Goal: Task Accomplishment & Management: Complete application form

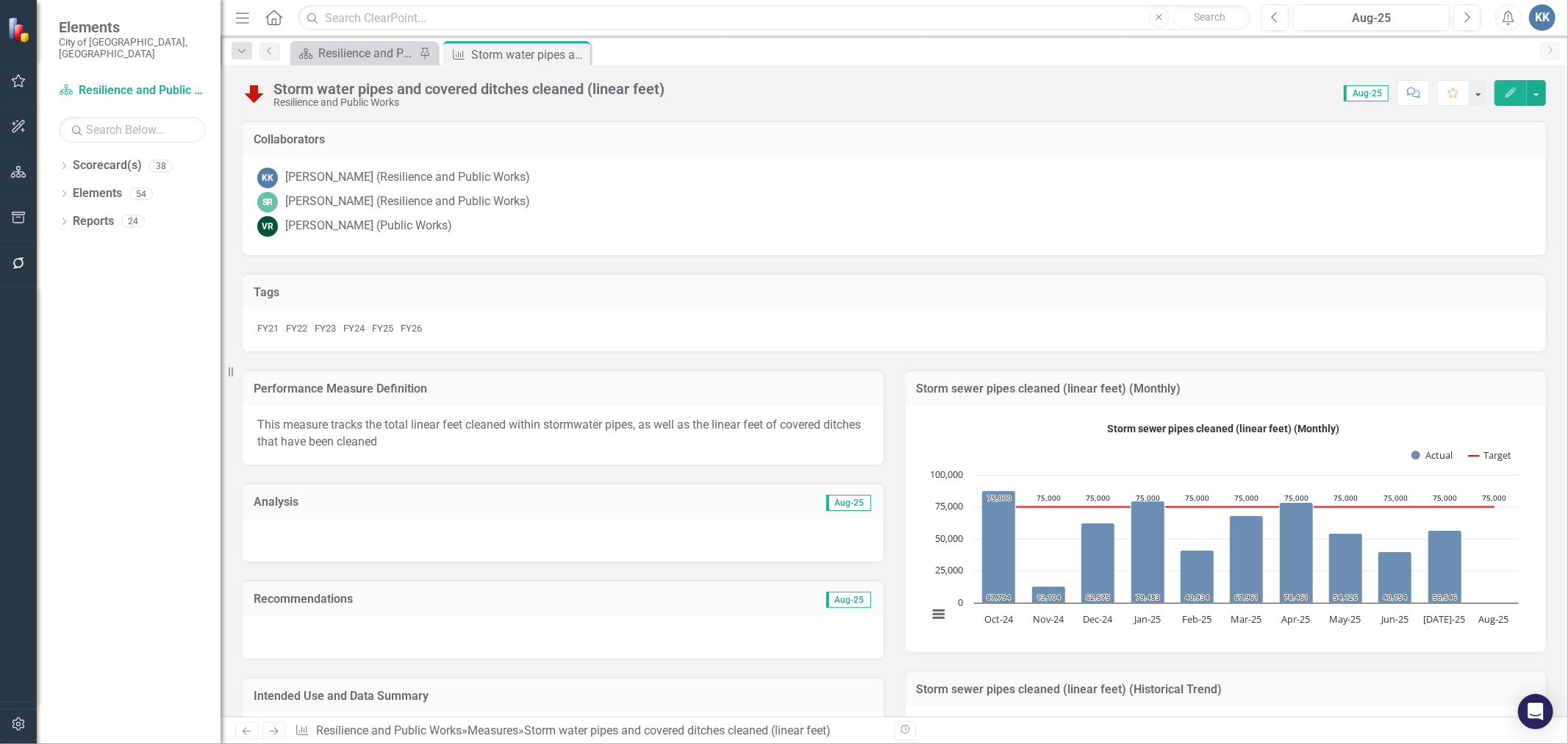
drag, startPoint x: 459, startPoint y: 445, endPoint x: 334, endPoint y: 438, distance: 125.2
click at [334, 438] on p "This measure tracks the total linear feet cleaned within stormwater pipes, as w…" at bounding box center [563, 433] width 612 height 34
click at [410, 446] on p "This measure tracks the total linear feet cleaned within stormwater pipes, as w…" at bounding box center [563, 433] width 612 height 34
click at [420, 447] on p "This measure tracks the total linear feet cleaned within stormwater pipes, as w…" at bounding box center [563, 433] width 612 height 34
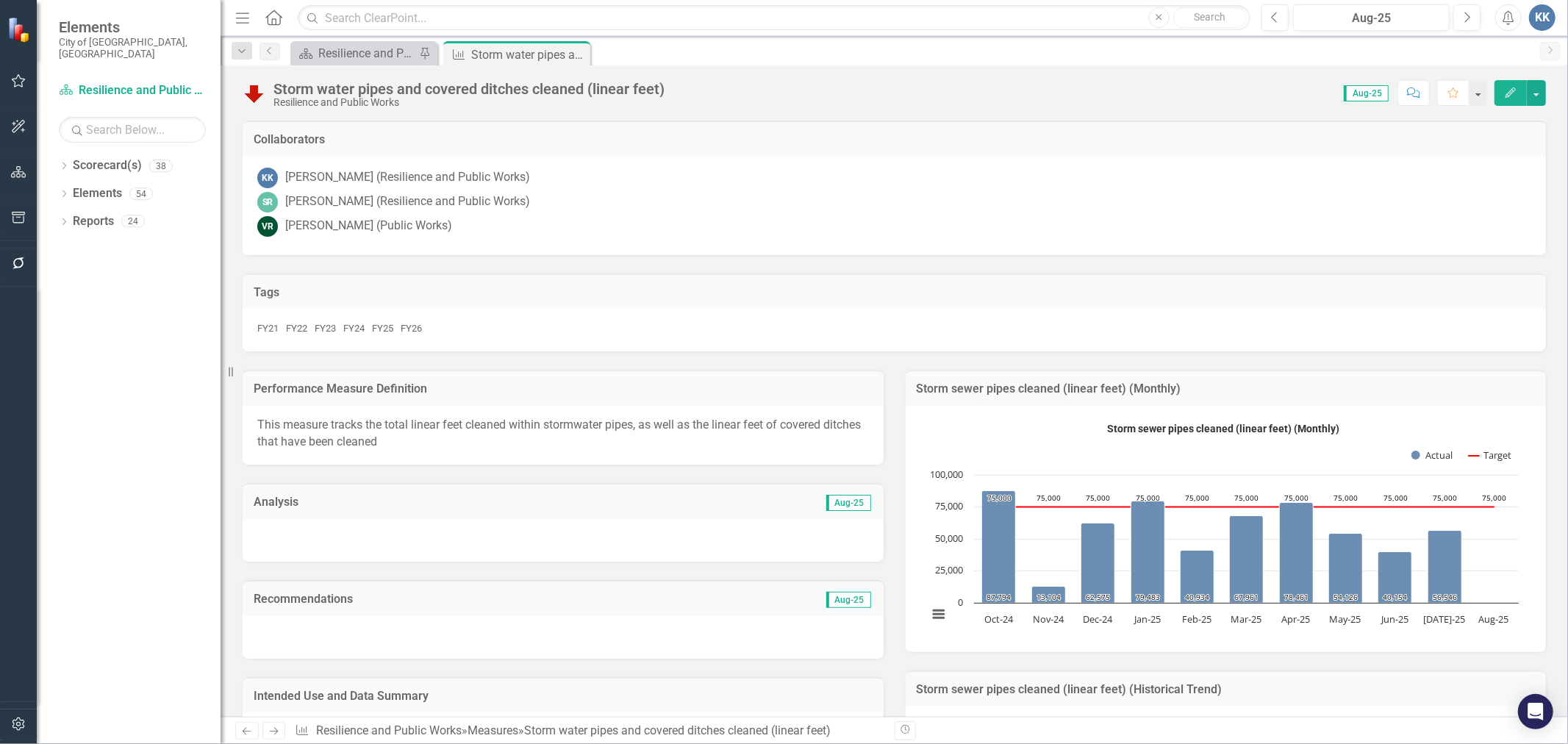
click at [420, 447] on p "This measure tracks the total linear feet cleaned within stormwater pipes, as w…" at bounding box center [563, 433] width 612 height 34
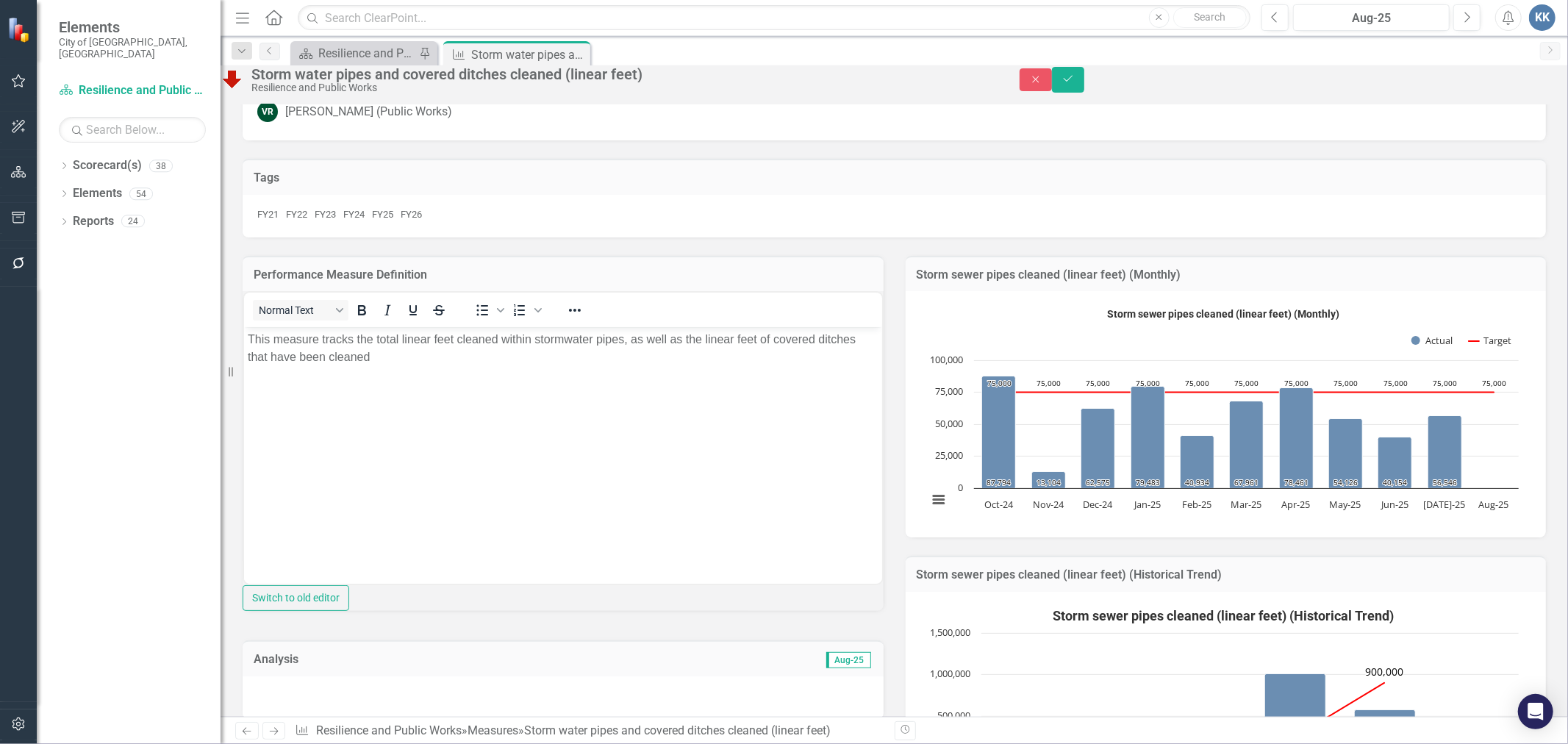
scroll to position [81, 0]
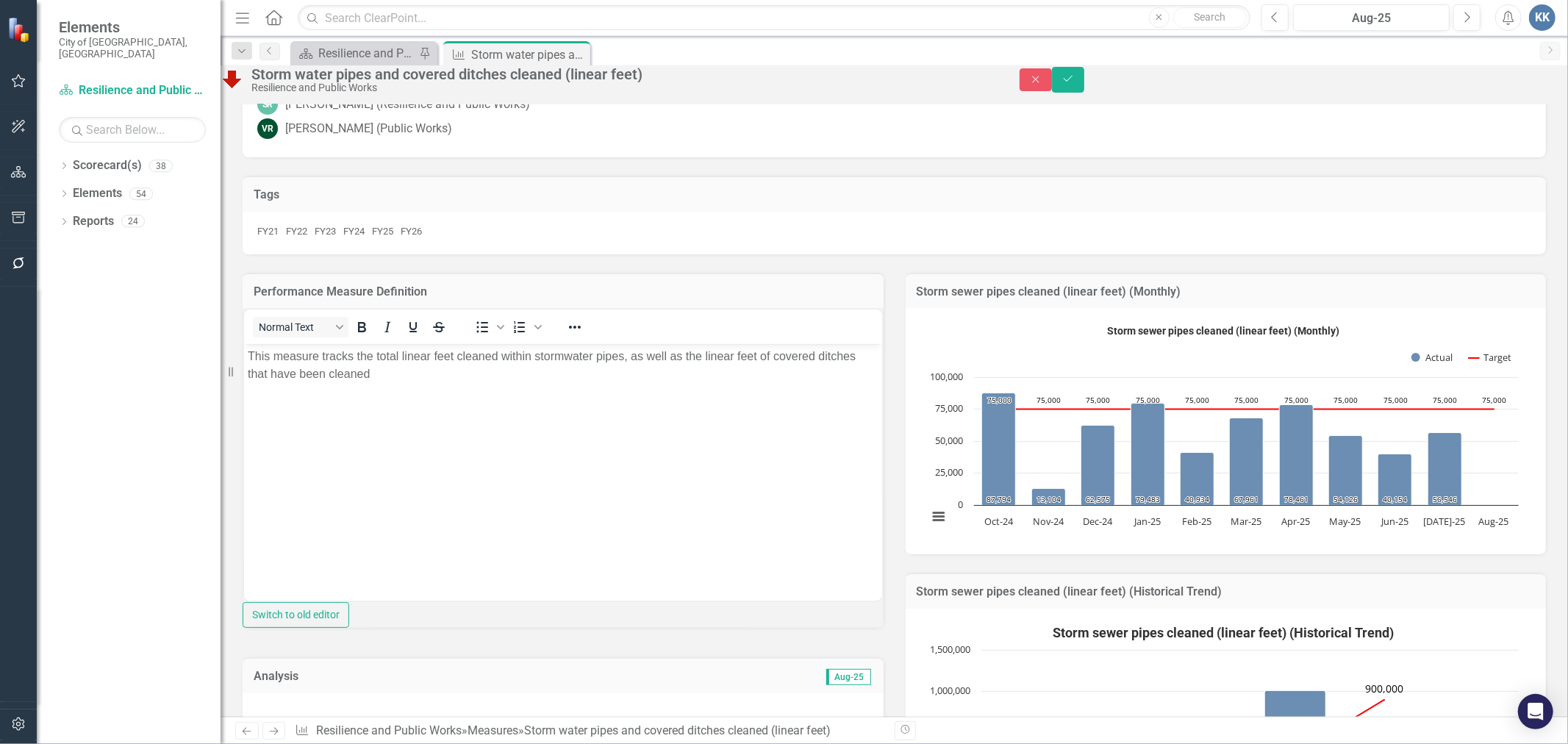
click at [414, 378] on p "This measure tracks the total linear feet cleaned within stormwater pipes, as w…" at bounding box center [563, 365] width 631 height 36
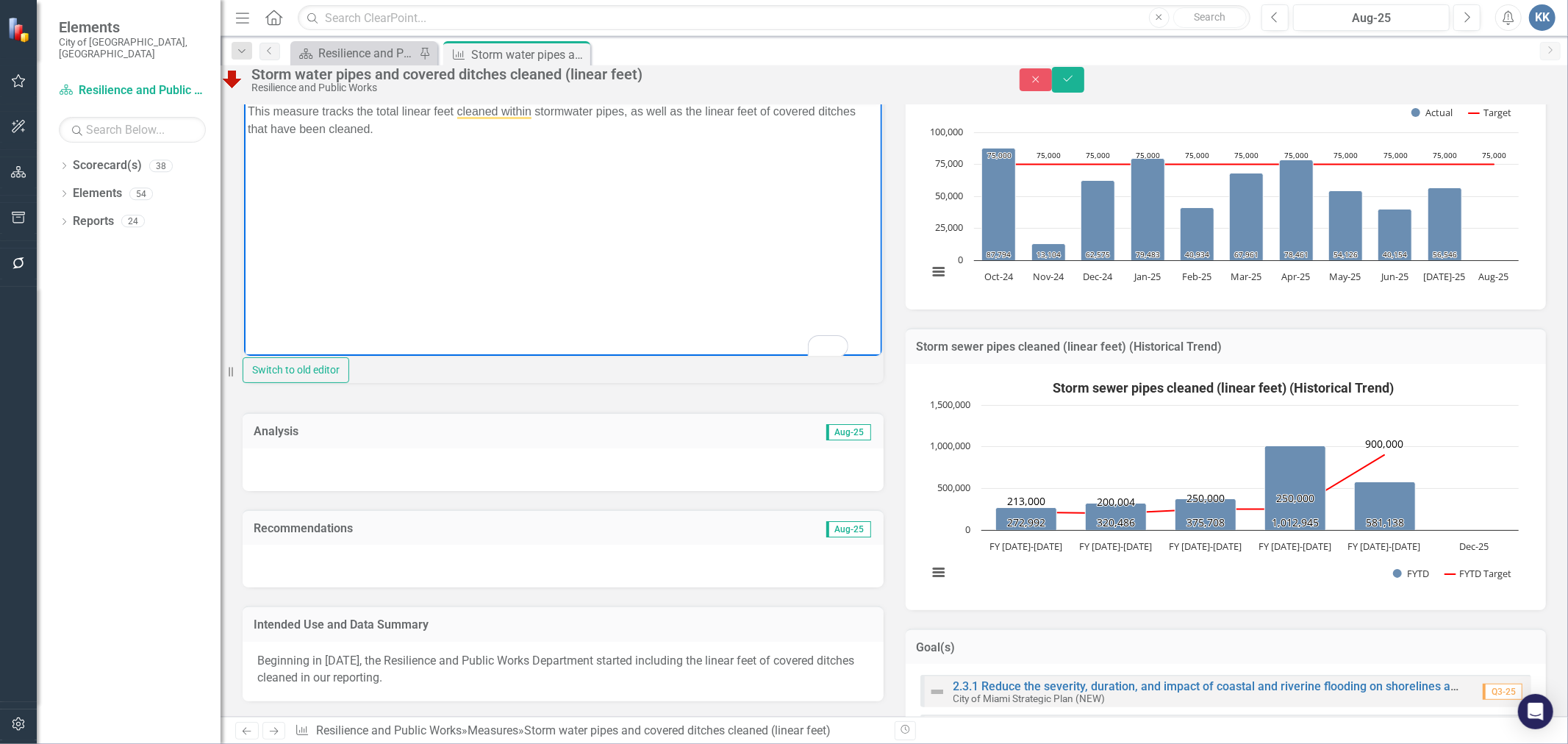
scroll to position [408, 0]
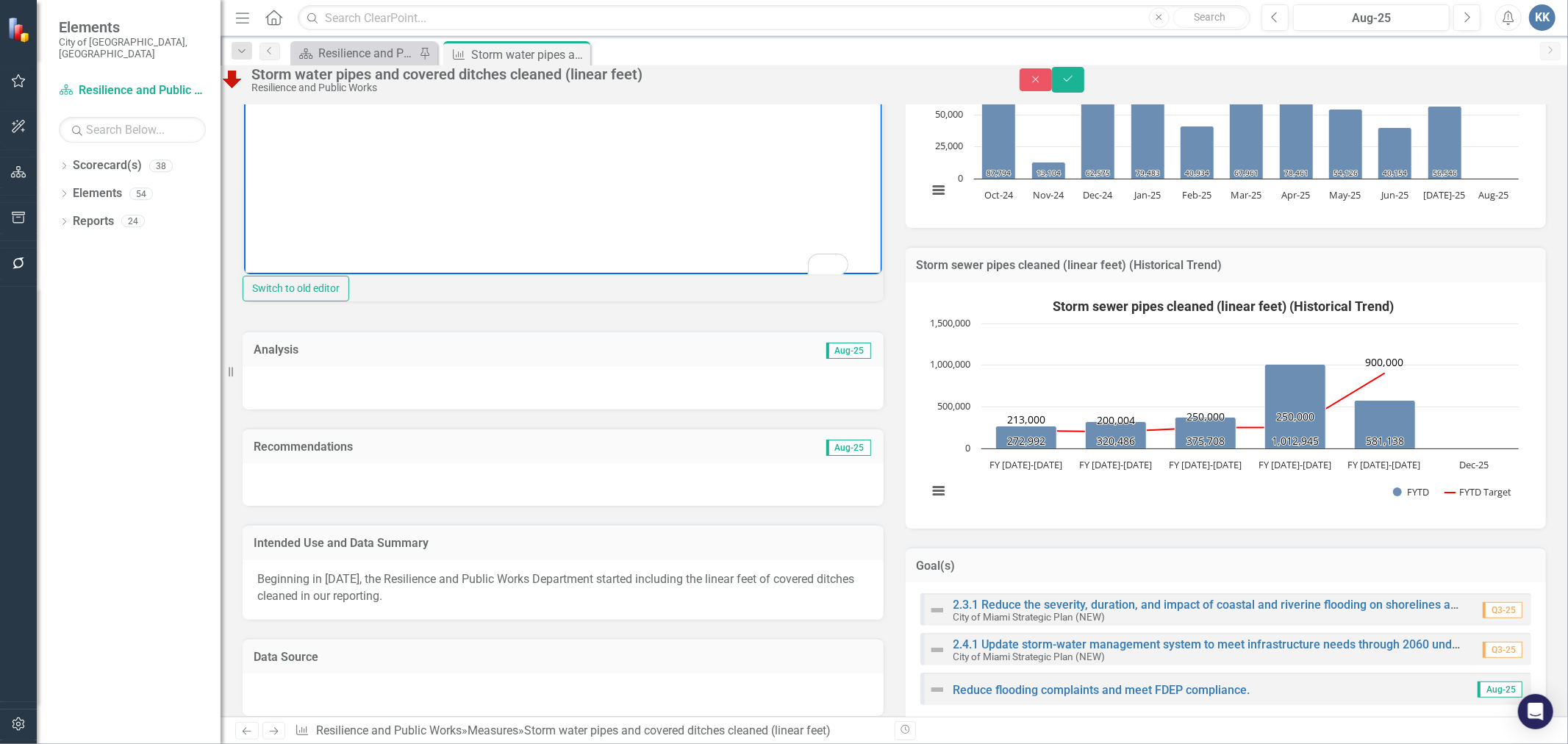
click at [416, 603] on span "Beginning in [DATE], the Resilience and Public Works Department started includi…" at bounding box center [555, 587] width 597 height 31
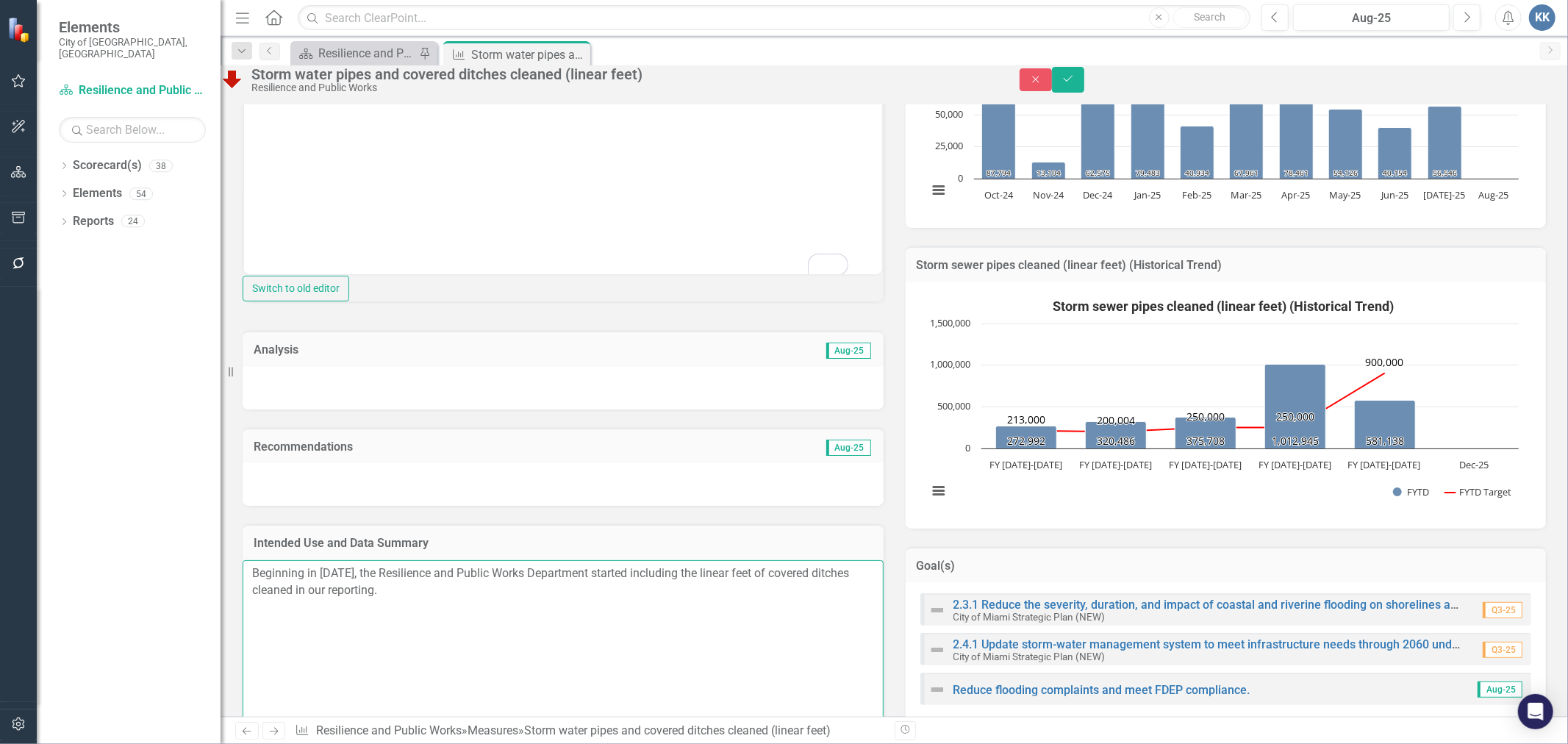
click at [452, 654] on textarea "Beginning in [DATE], the Resilience and Public Works Department started includi…" at bounding box center [563, 649] width 641 height 178
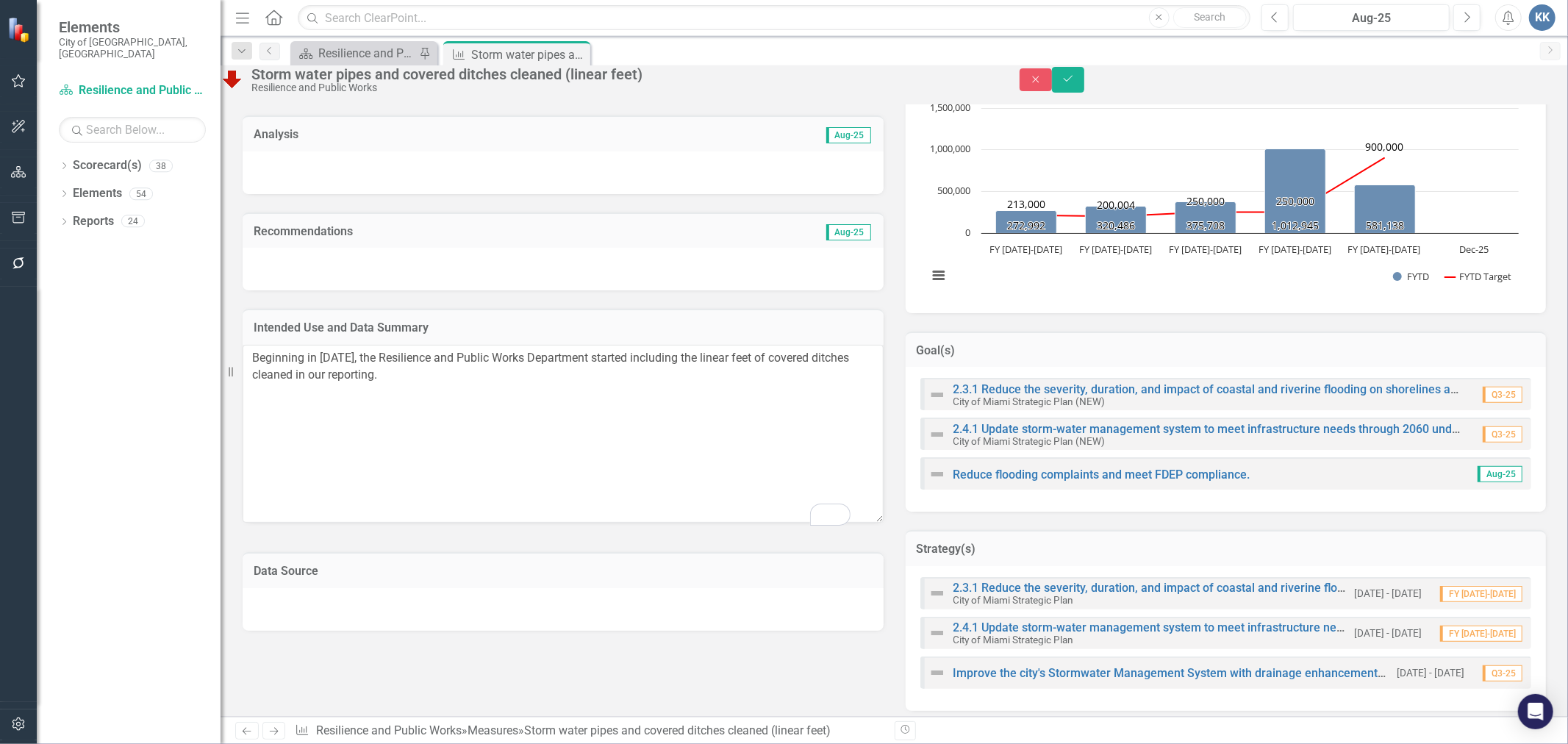
scroll to position [653, 0]
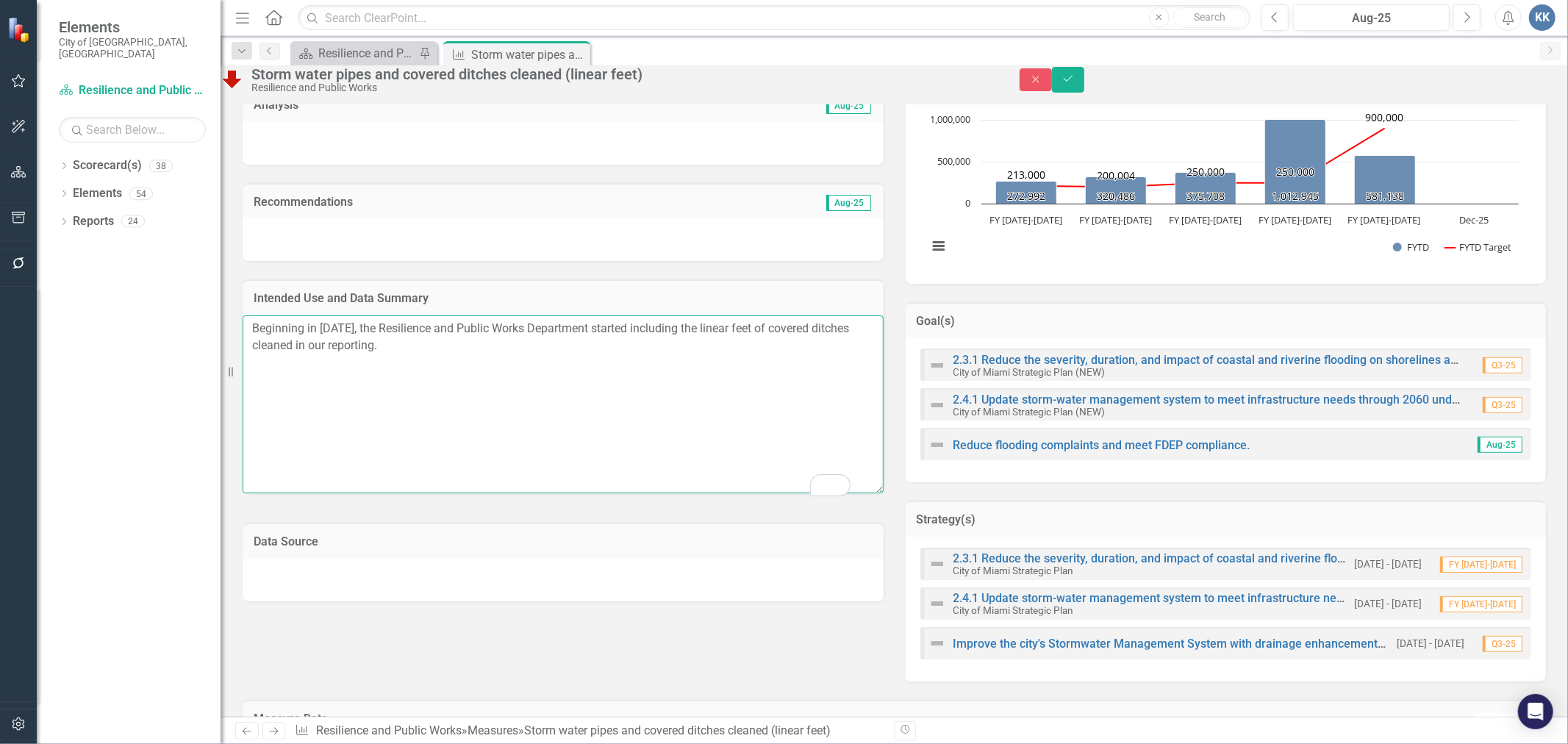
click at [459, 409] on textarea "Beginning in [DATE], the Resilience and Public Works Department started includi…" at bounding box center [563, 404] width 641 height 178
click at [486, 421] on textarea "Beginning in [DATE], the Resilience and Public Works Department started includi…" at bounding box center [563, 404] width 641 height 178
paste textarea "This process involves the upkeep of drainage systems that are covered or enclos…"
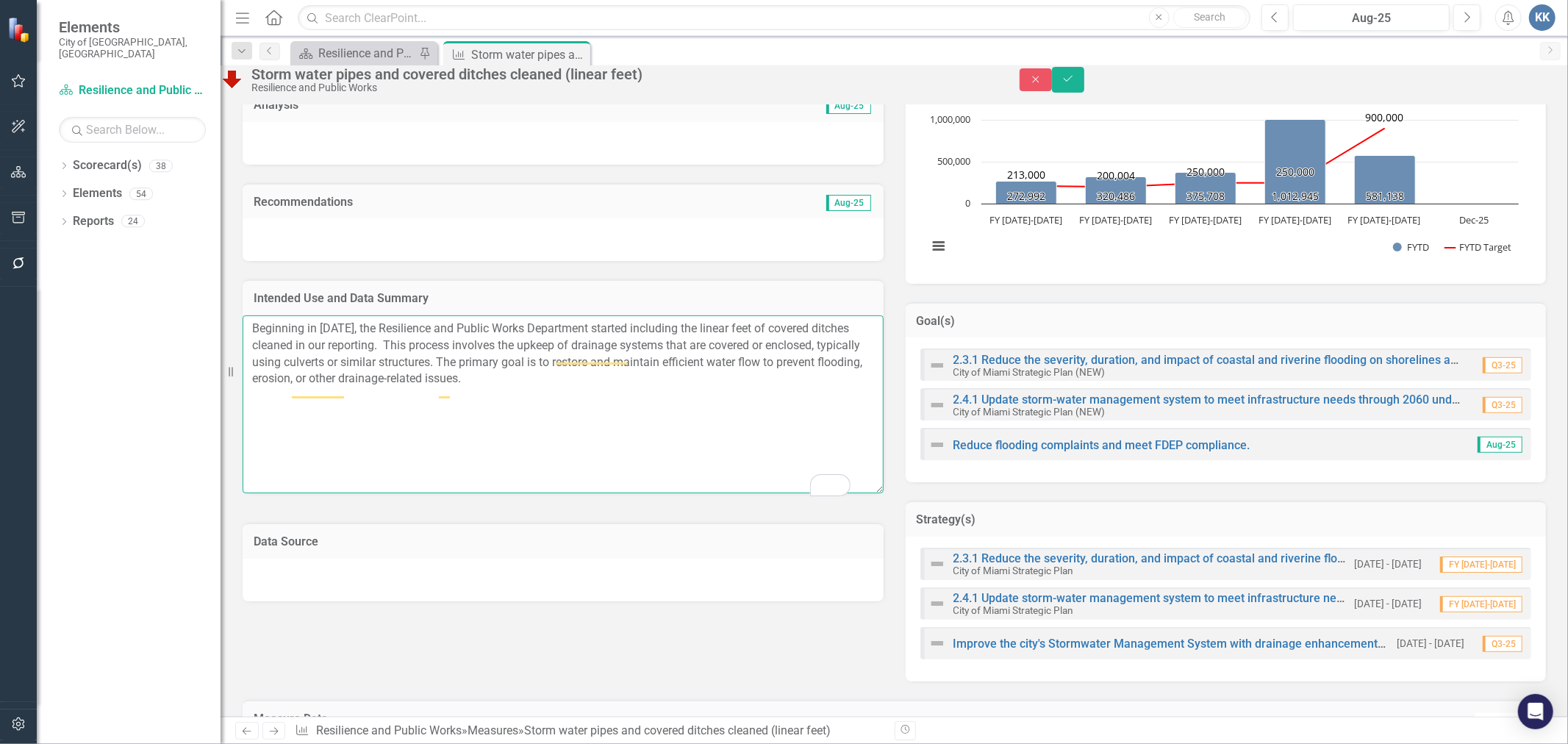
click at [391, 493] on textarea "Beginning in [DATE], the Resilience and Public Works Department started includi…" at bounding box center [563, 404] width 641 height 178
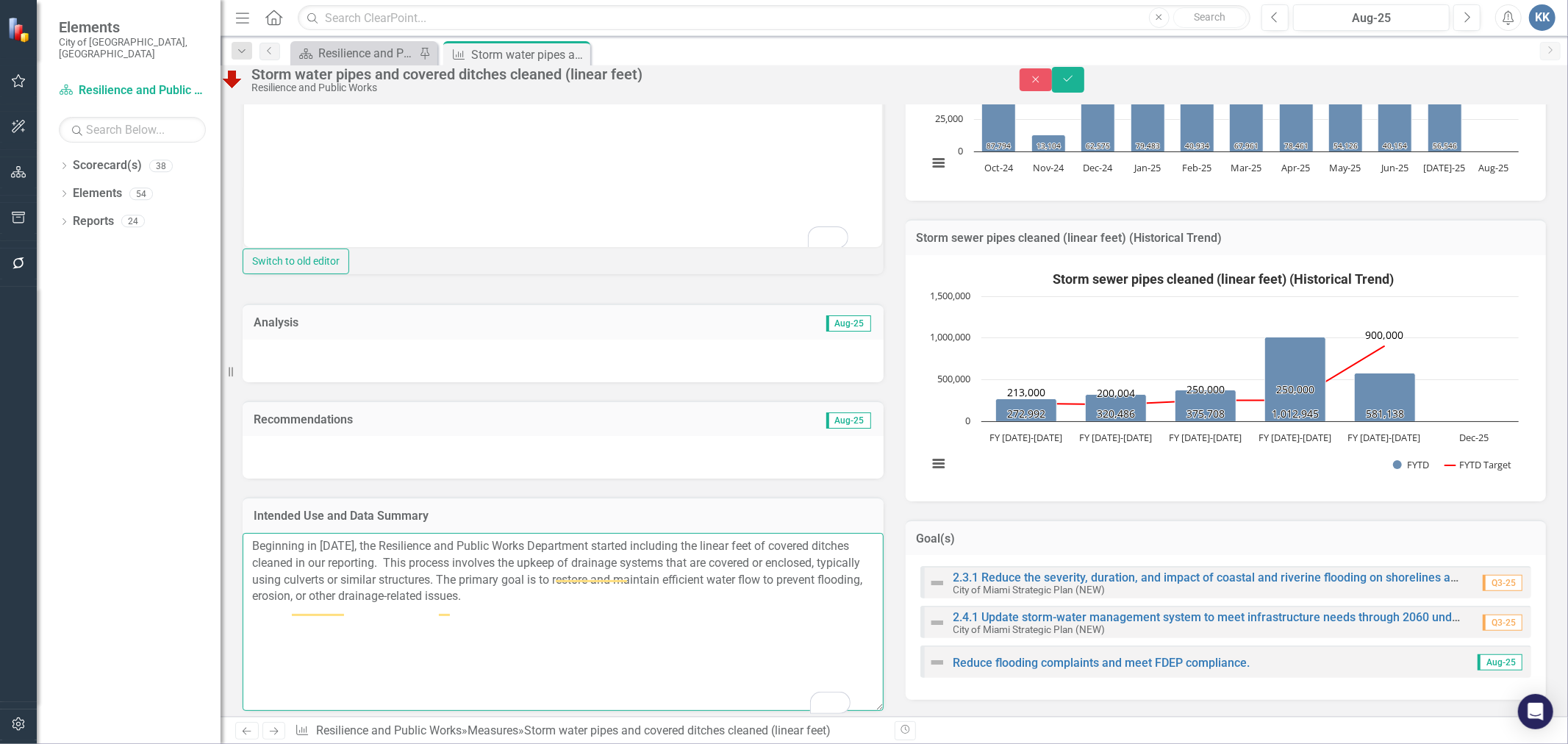
scroll to position [408, 0]
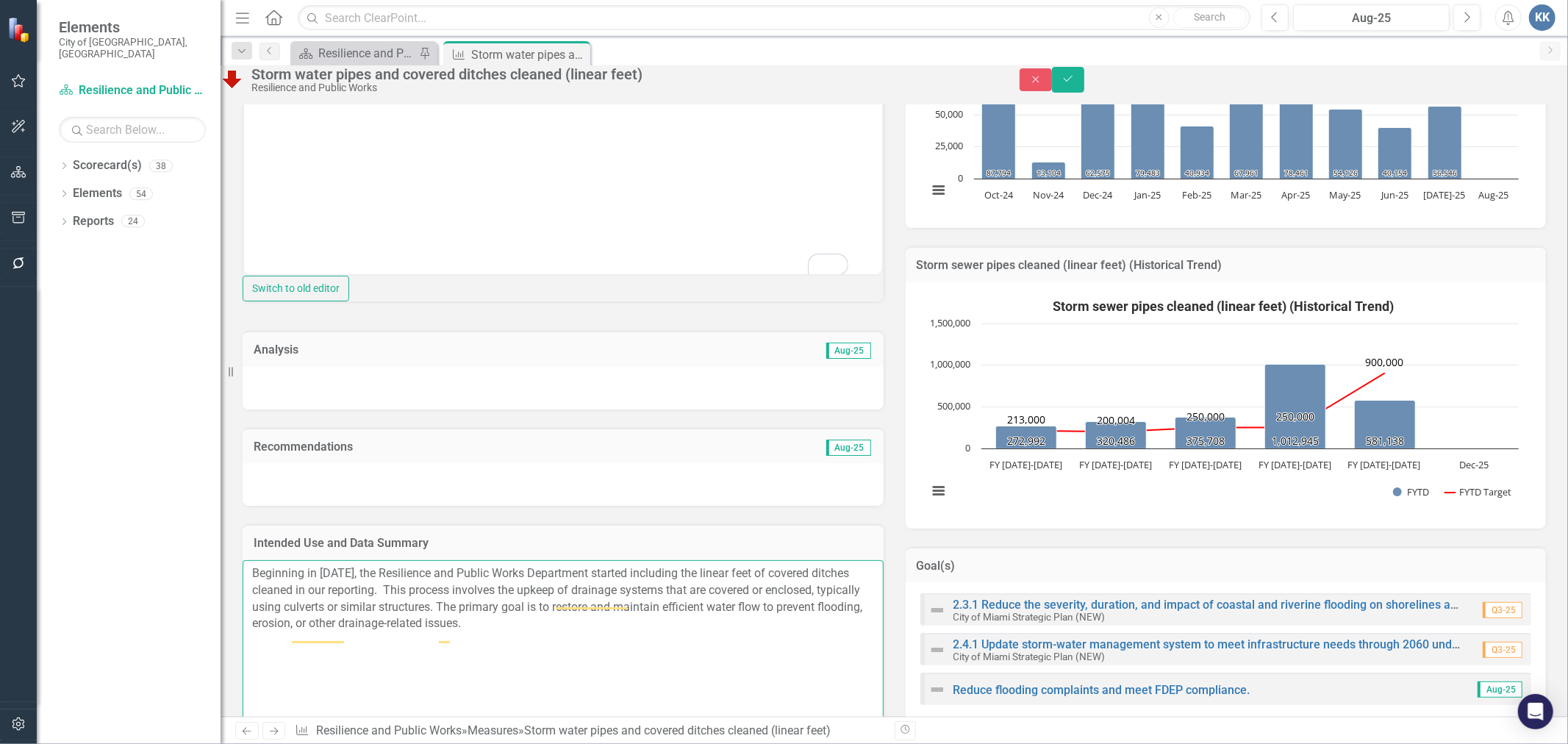
type textarea "Beginning in [DATE], the Resilience and Public Works Department started includi…"
click at [691, 575] on div "Intended Use and Data Summary Beginning in [DATE], the Resilience and Public Wo…" at bounding box center [563, 627] width 663 height 243
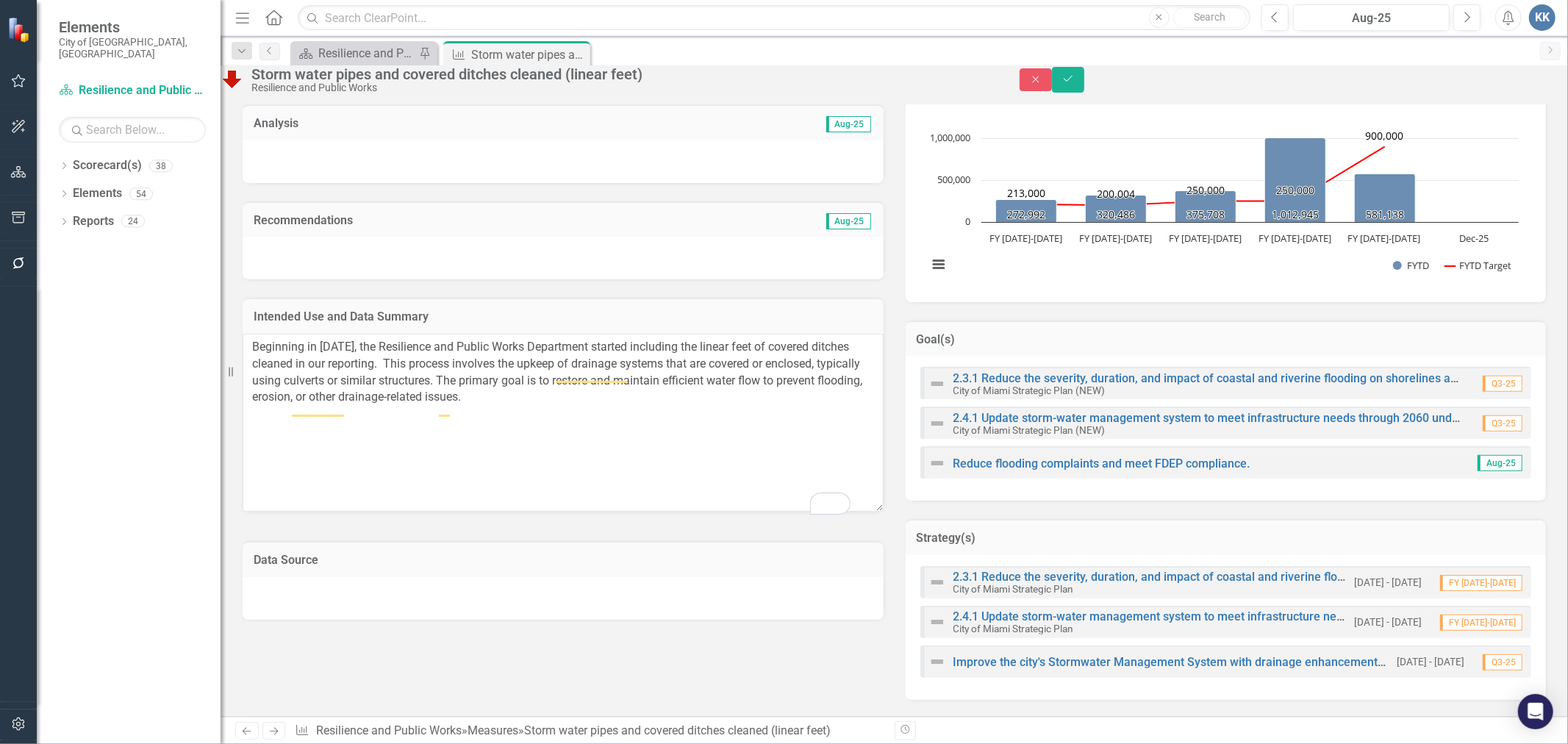
scroll to position [653, 0]
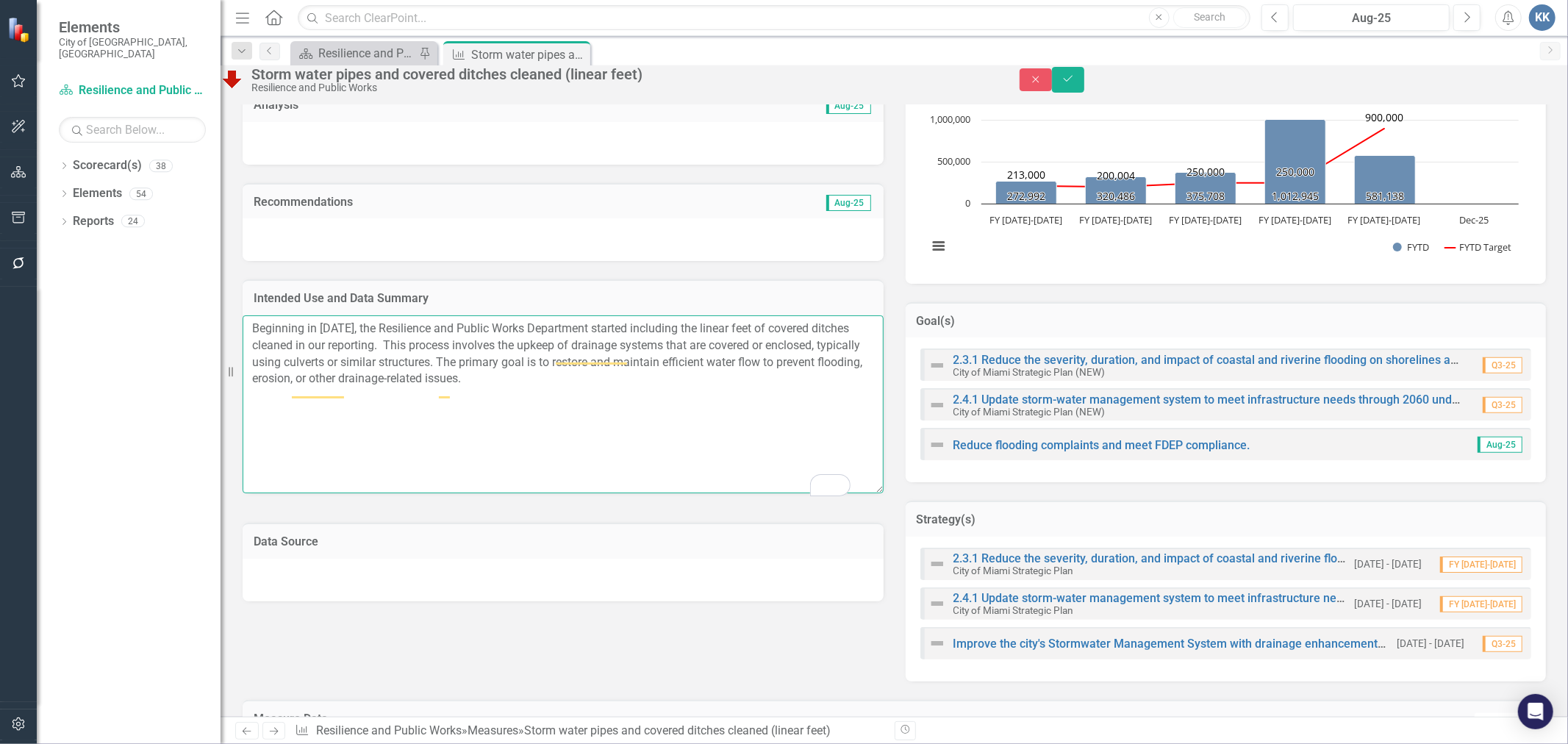
click at [675, 447] on textarea "Beginning in [DATE], the Resilience and Public Works Department started includi…" at bounding box center [563, 404] width 641 height 178
click at [1075, 84] on icon "Save" at bounding box center [1068, 79] width 13 height 10
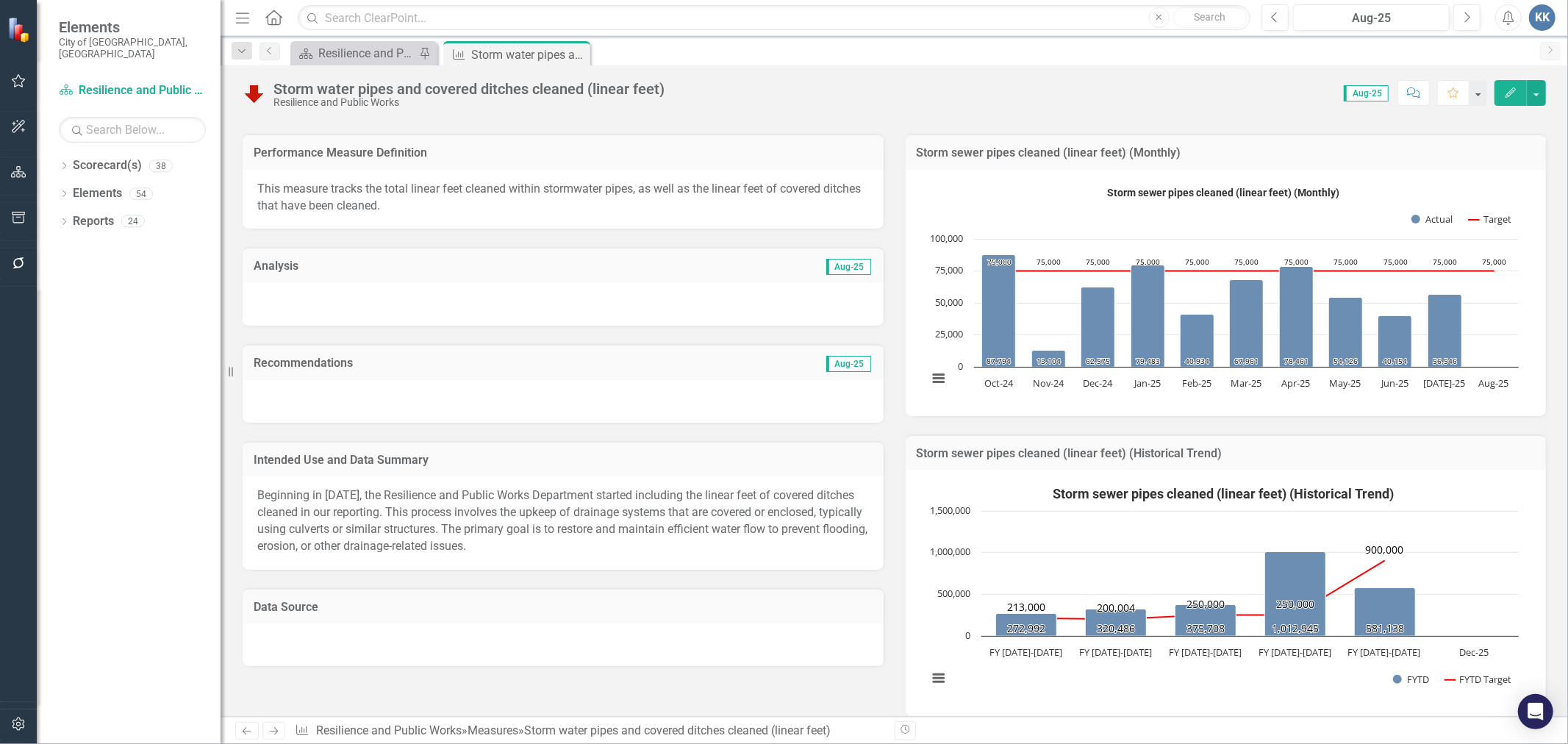
scroll to position [326, 0]
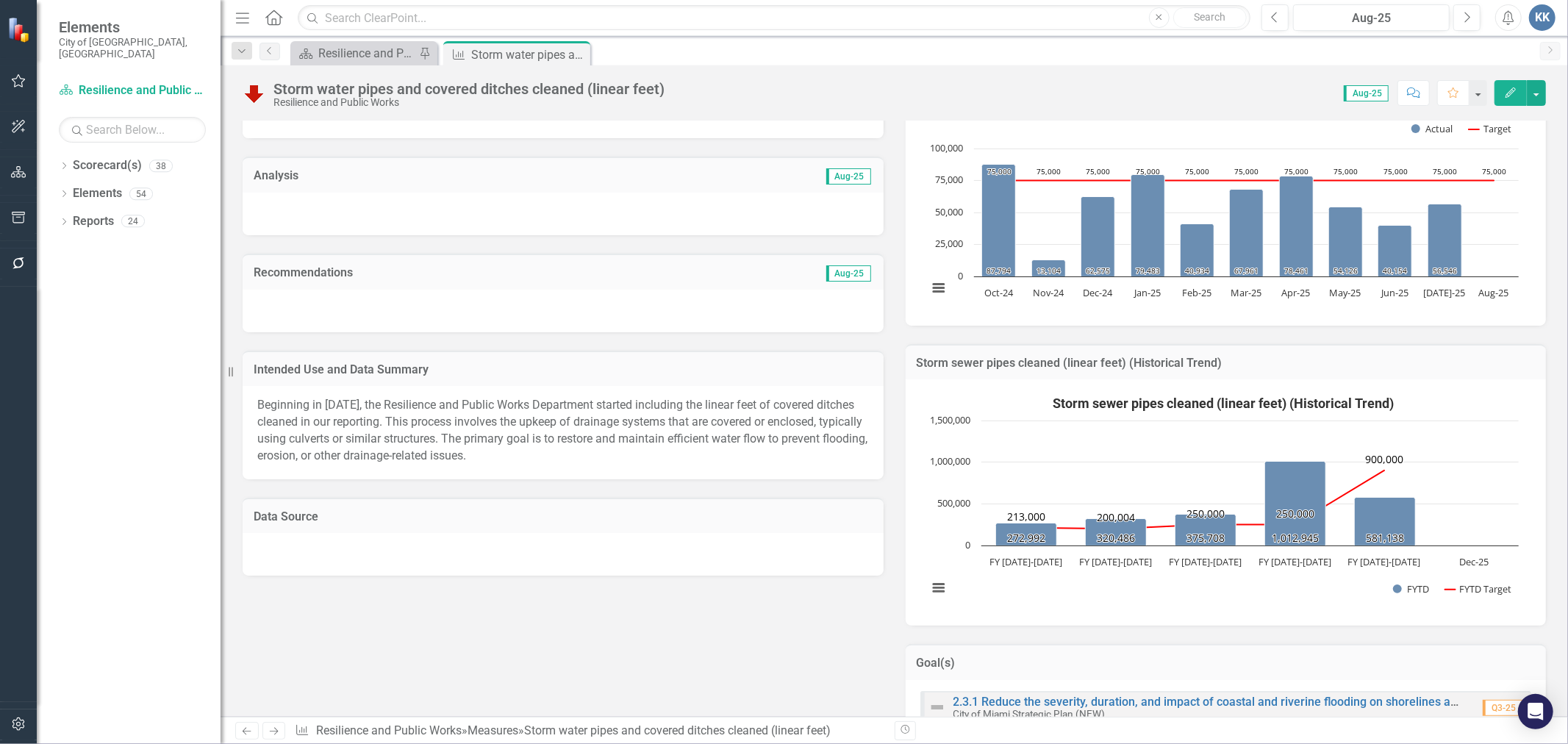
click at [535, 443] on span "Beginning in [DATE], the Resilience and Public Works Department started includi…" at bounding box center [562, 430] width 610 height 65
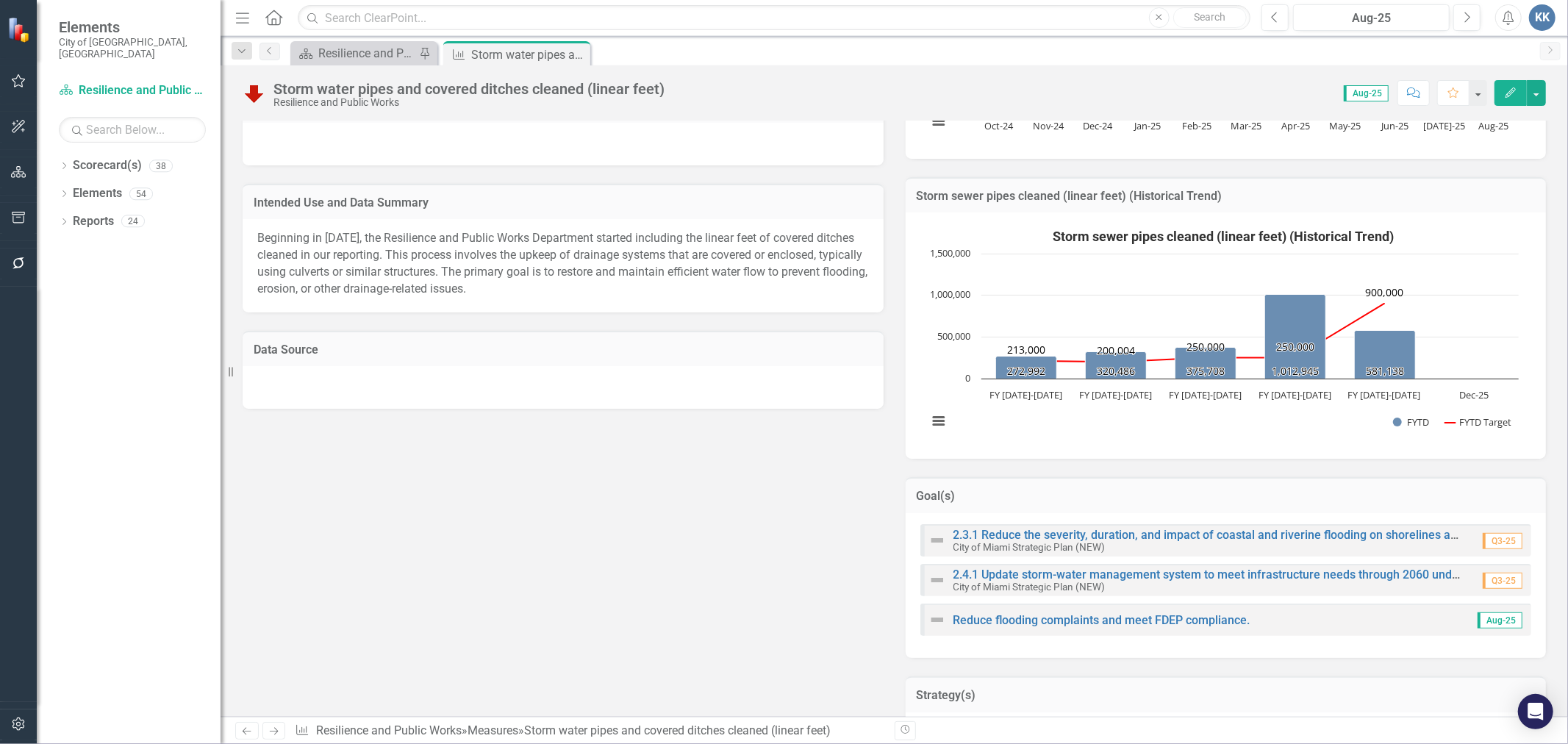
scroll to position [408, 0]
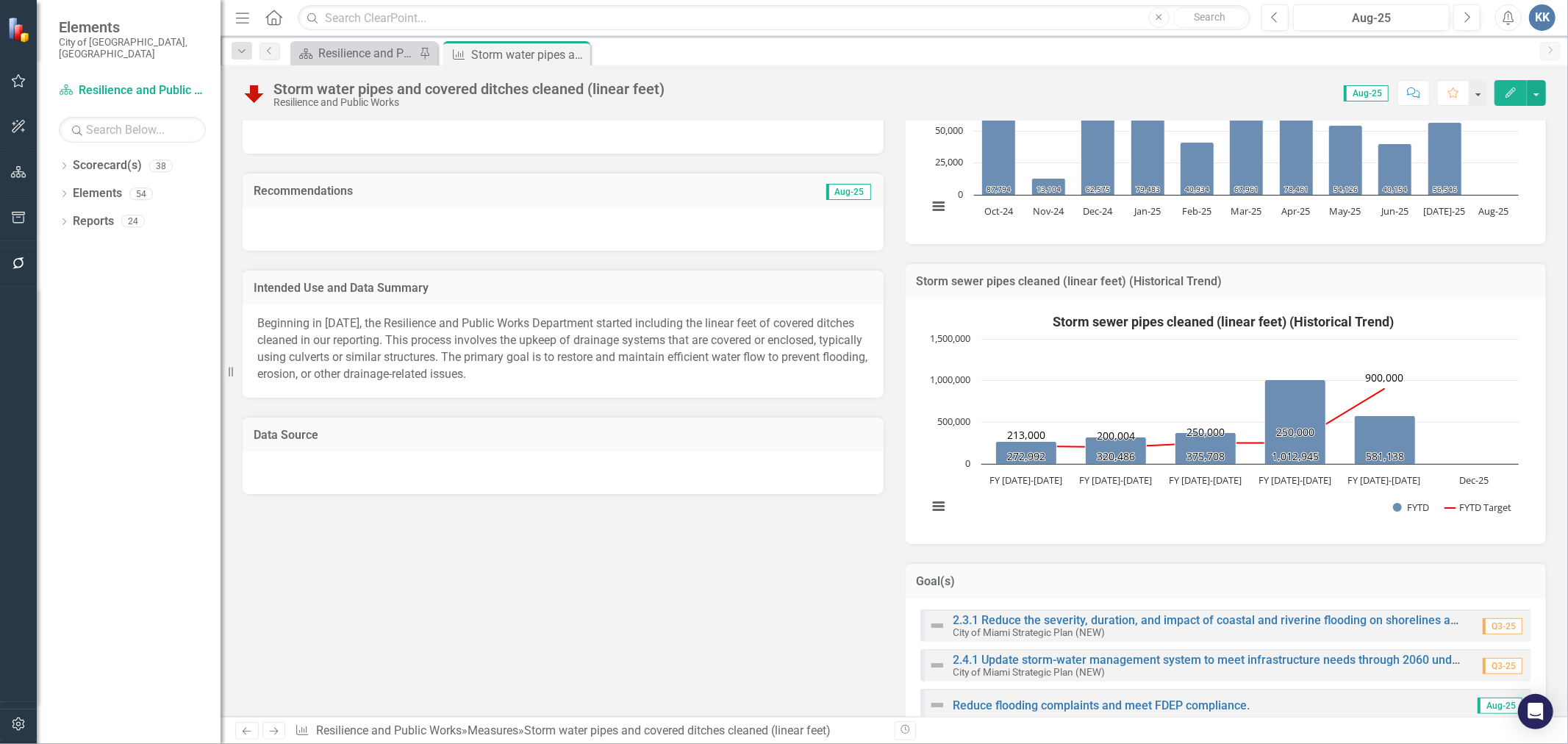
click at [440, 364] on span "Beginning in [DATE], the Resilience and Public Works Department started includi…" at bounding box center [562, 349] width 610 height 65
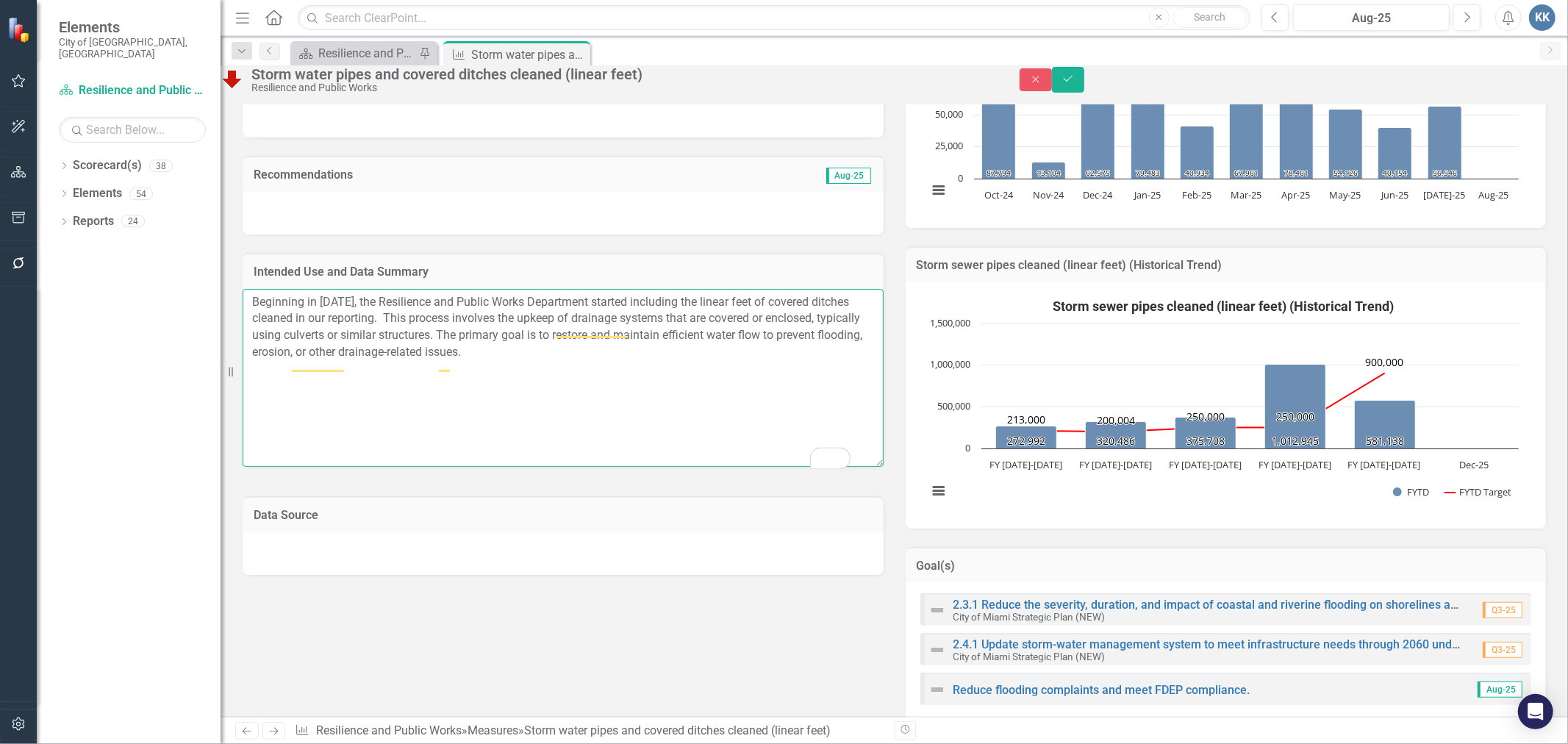
click at [612, 350] on textarea "Beginning in [DATE], the Resilience and Public Works Department started includi…" at bounding box center [563, 378] width 641 height 178
click at [684, 409] on textarea "Beginning in [DATE], the Resilience and Public Works Department started includi…" at bounding box center [563, 378] width 641 height 178
click at [1072, 81] on icon "submit" at bounding box center [1067, 78] width 9 height 6
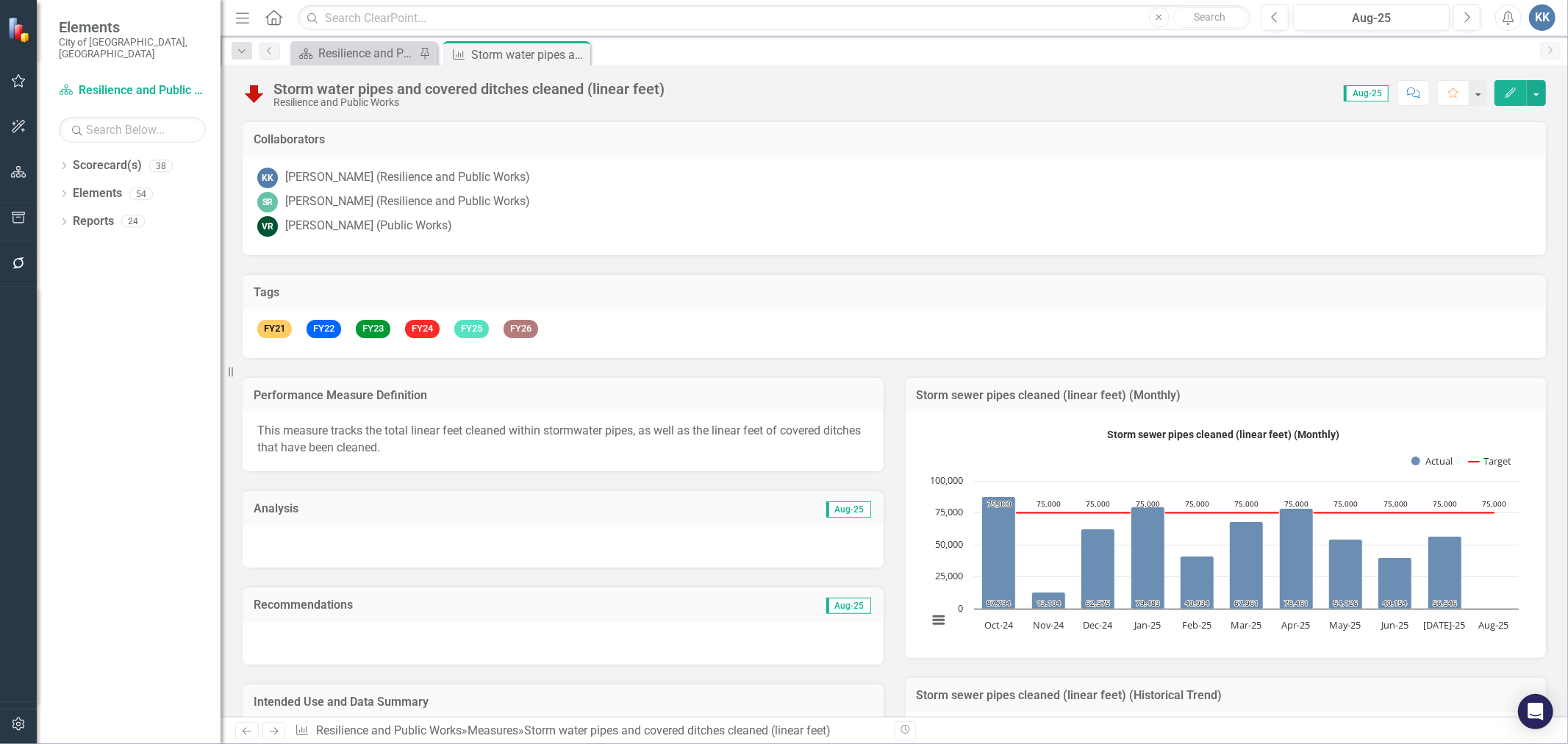
click at [938, 182] on div "KK [PERSON_NAME] (Resilience and Public Works)" at bounding box center [894, 178] width 1274 height 21
click at [1535, 90] on button "button" at bounding box center [1536, 93] width 19 height 26
click at [1485, 260] on link "PDF Export to PDF" at bounding box center [1473, 261] width 144 height 27
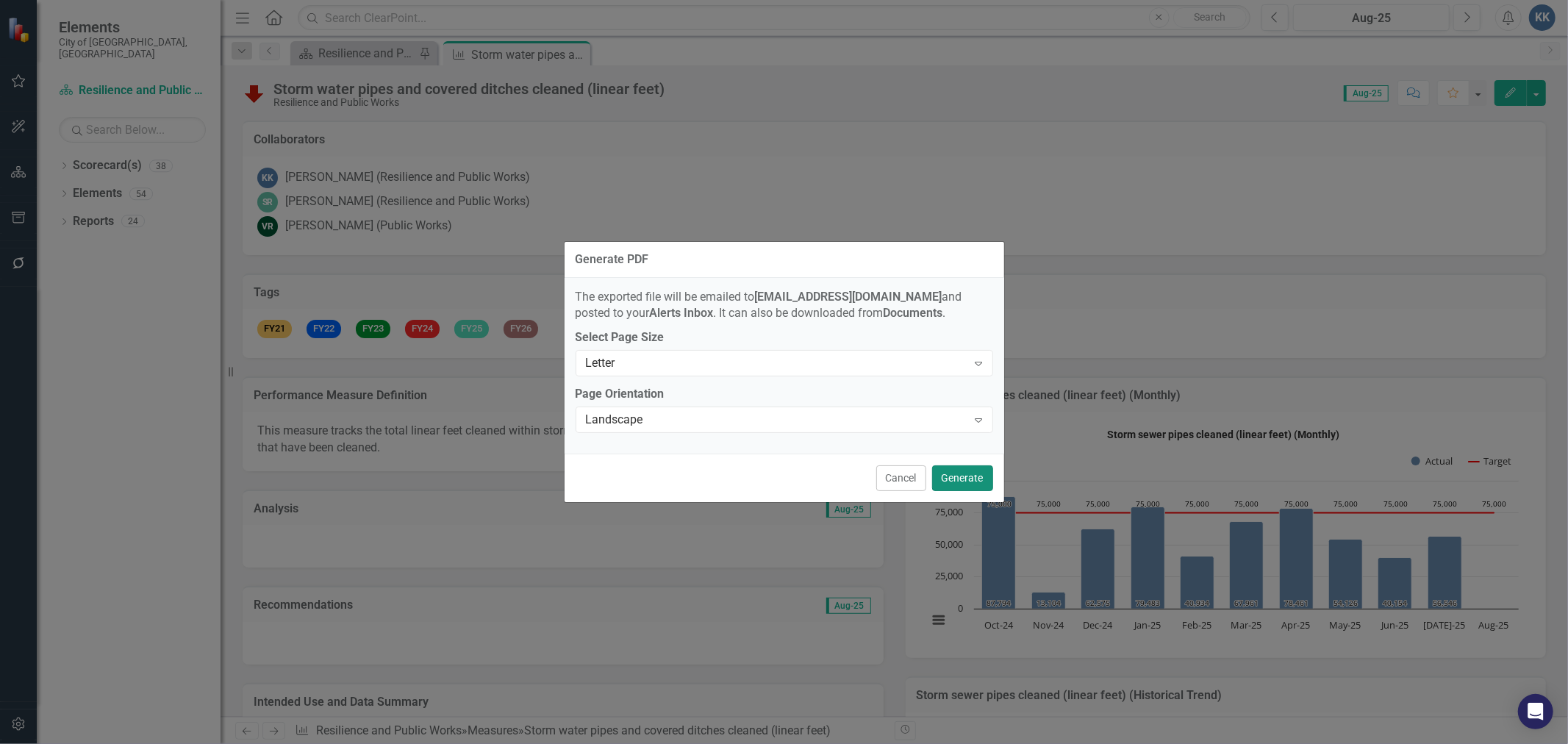
click at [953, 472] on button "Generate" at bounding box center [962, 478] width 61 height 26
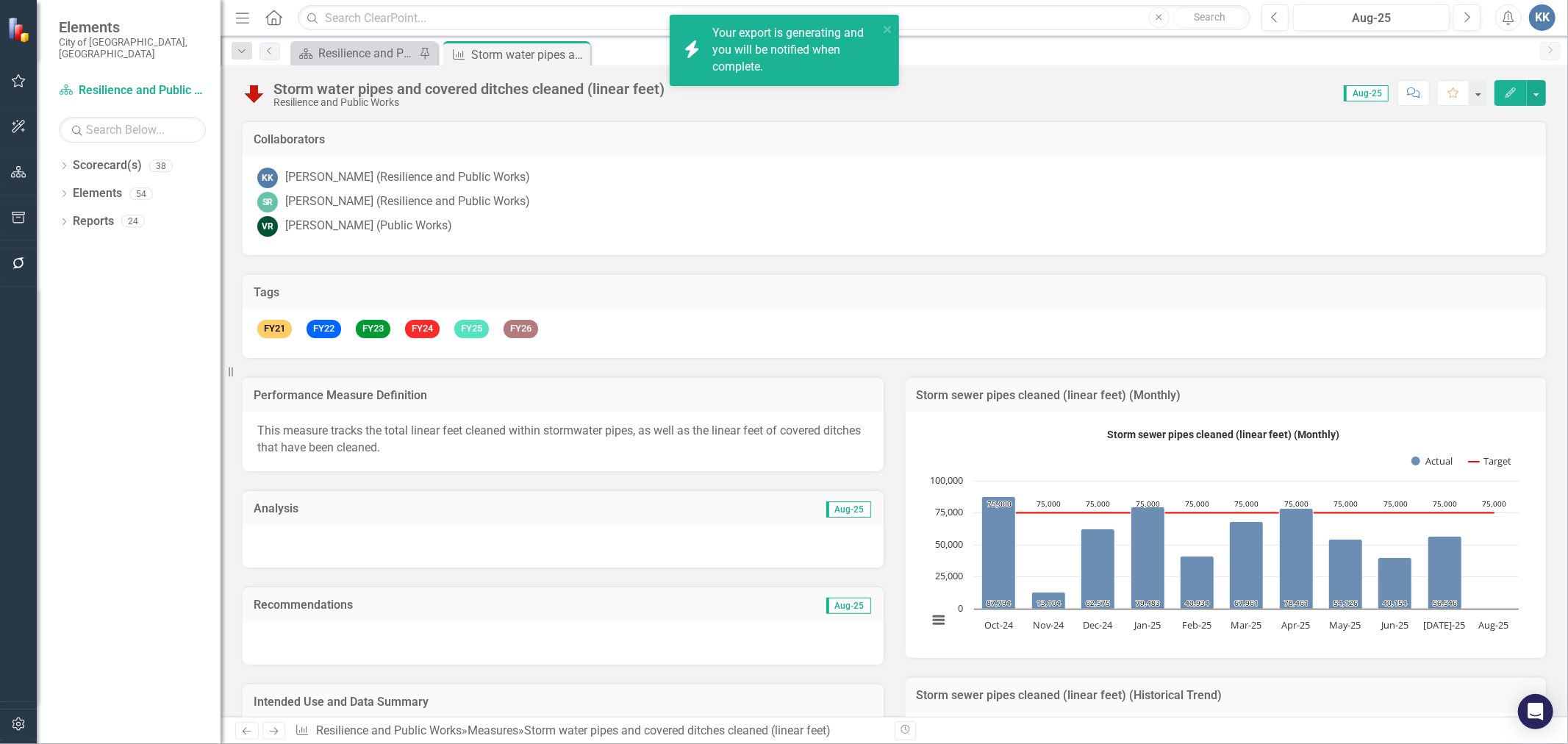
click at [751, 57] on div "Your export is generating and you will be notified when complete." at bounding box center [795, 50] width 166 height 51
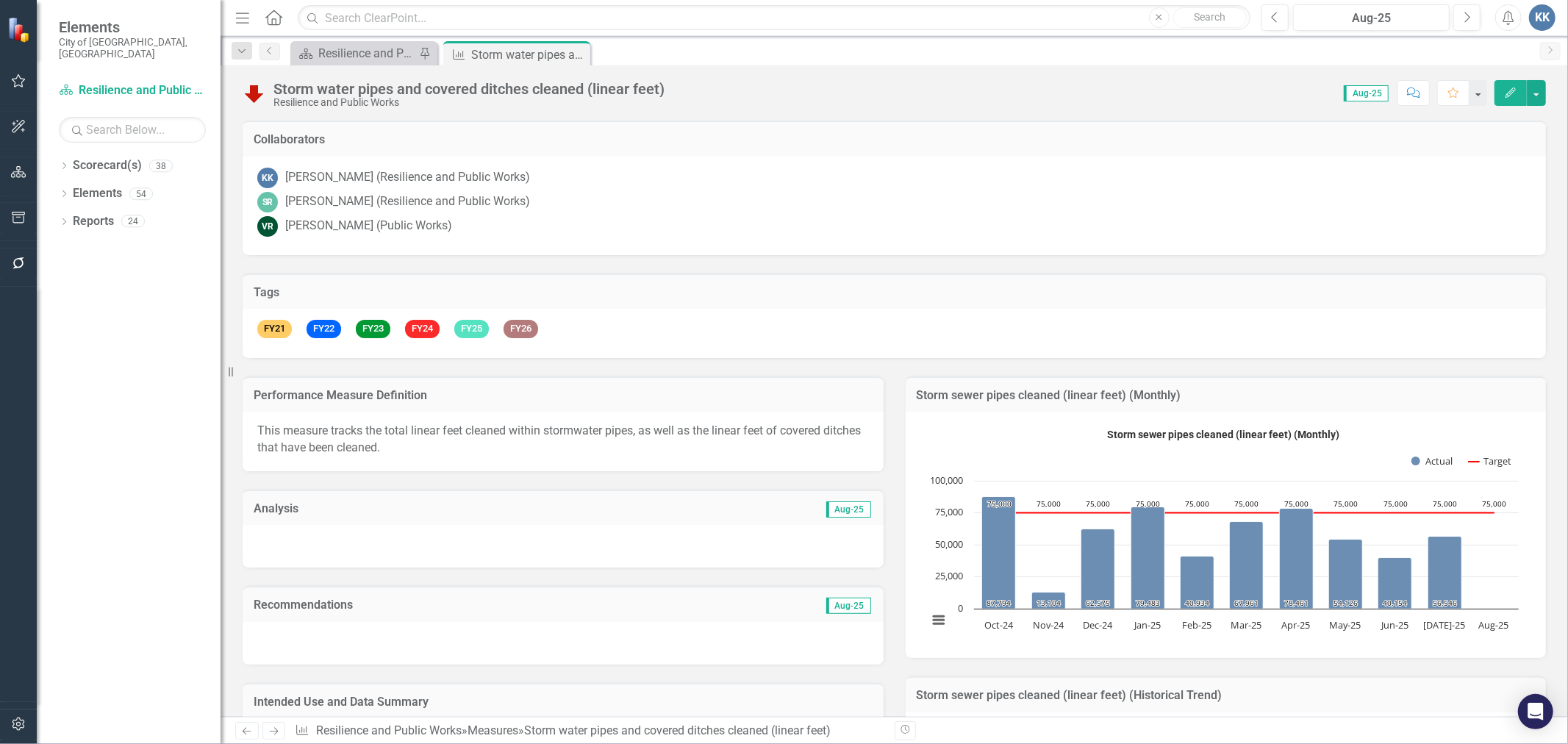
click at [992, 168] on div "KK [PERSON_NAME] (Resilience and Public Works)" at bounding box center [894, 178] width 1274 height 21
